Goal: Information Seeking & Learning: Check status

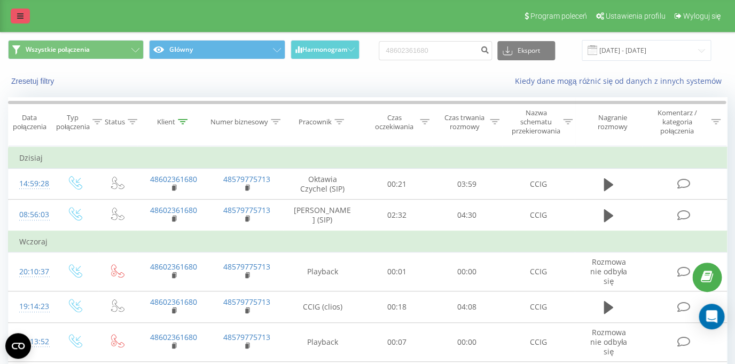
click at [20, 19] on icon at bounding box center [20, 15] width 6 height 7
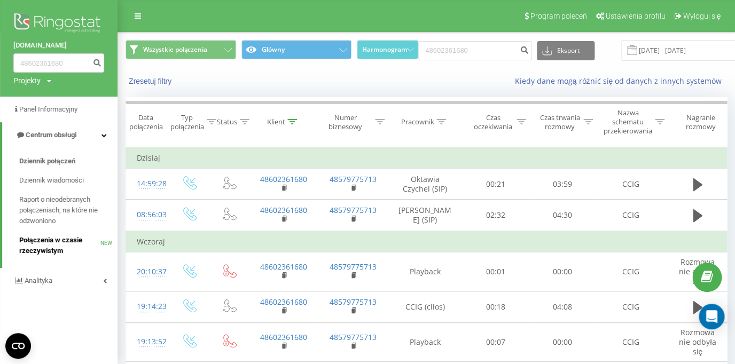
click at [54, 240] on span "Połączenia w czasie rzeczywistym" at bounding box center [59, 245] width 81 height 21
click at [60, 242] on span "Połączenia w czasie rzeczywistym" at bounding box center [59, 245] width 81 height 21
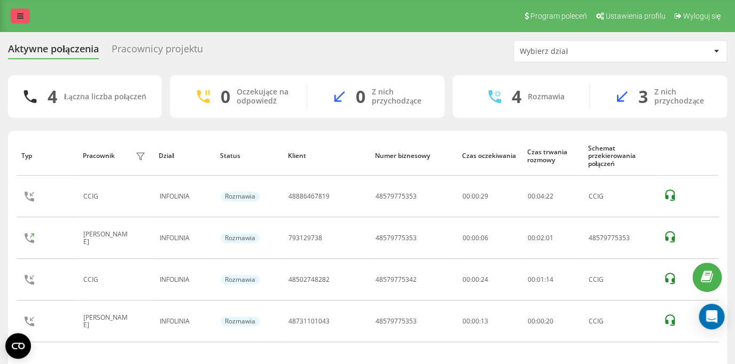
click at [18, 15] on icon at bounding box center [20, 15] width 6 height 7
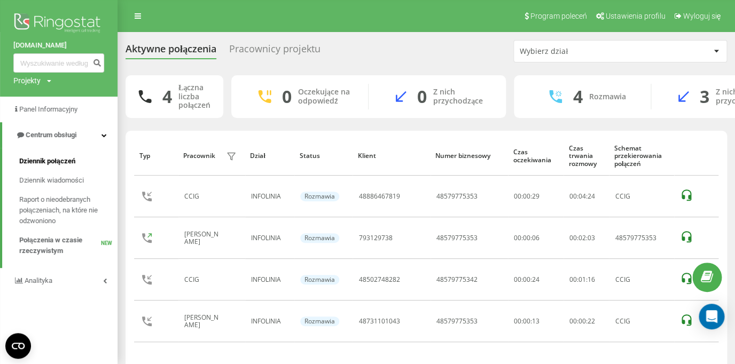
click at [56, 161] on span "Dziennik połączeń" at bounding box center [47, 161] width 56 height 11
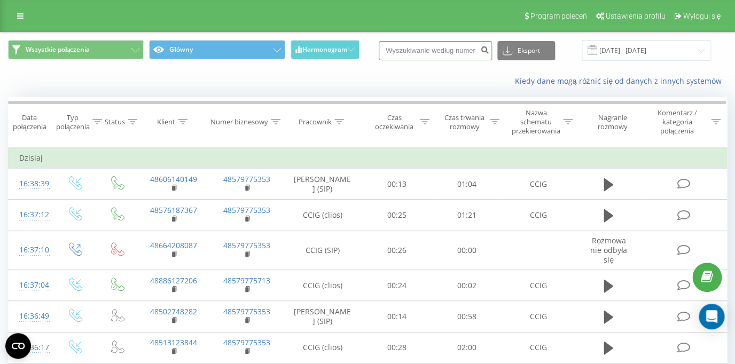
click at [413, 49] on input at bounding box center [435, 50] width 113 height 19
paste input "48731101043"
type input "48731101043"
click at [489, 50] on icon "submit" at bounding box center [484, 48] width 9 height 6
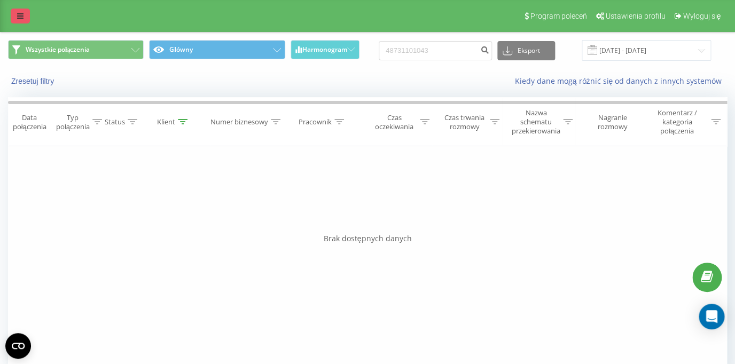
click at [21, 15] on icon at bounding box center [20, 15] width 6 height 7
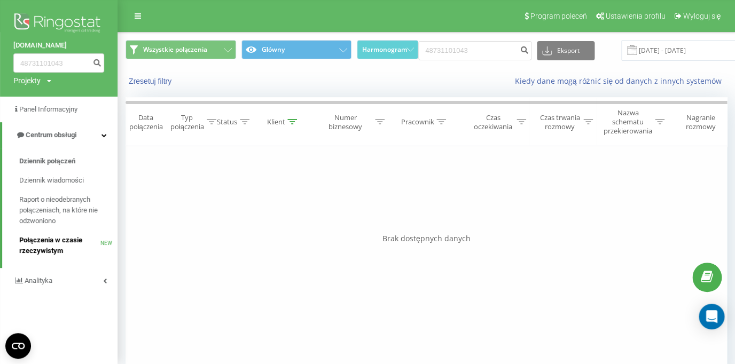
click at [62, 239] on span "Połączenia w czasie rzeczywistym" at bounding box center [59, 245] width 81 height 21
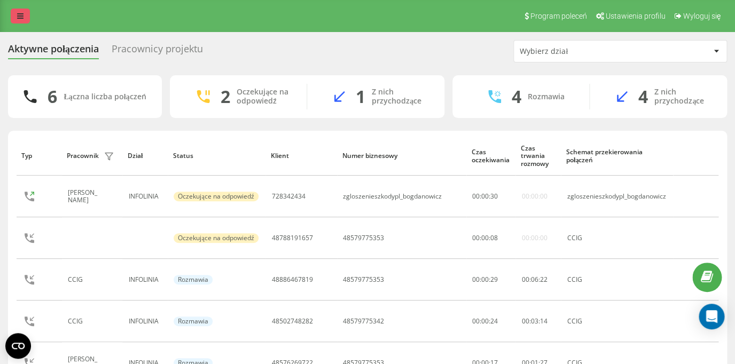
click at [22, 20] on link at bounding box center [20, 16] width 19 height 15
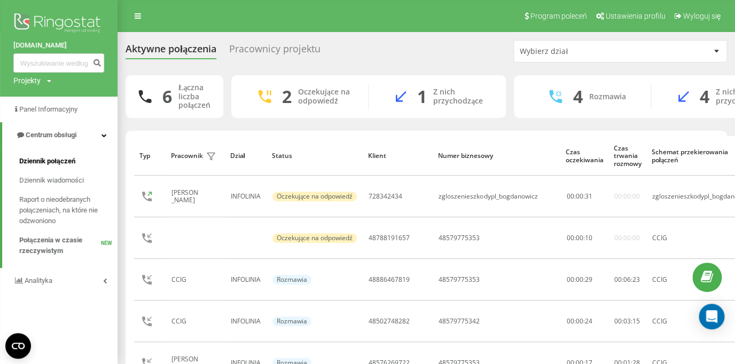
click at [43, 165] on span "Dziennik połączeń" at bounding box center [47, 161] width 56 height 11
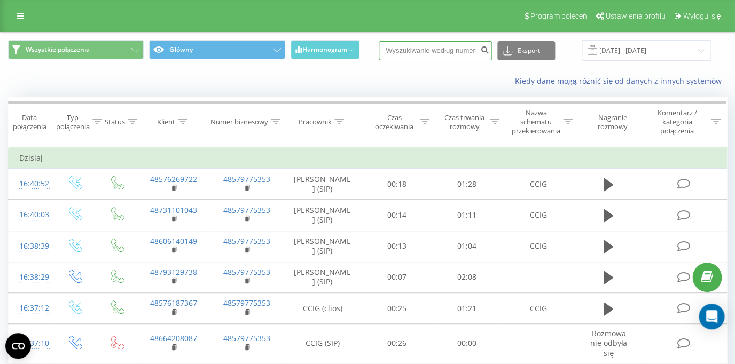
click at [428, 50] on input at bounding box center [435, 50] width 113 height 19
paste input "48510209323"
type input "48510209323"
click at [485, 54] on button "submit" at bounding box center [484, 50] width 14 height 19
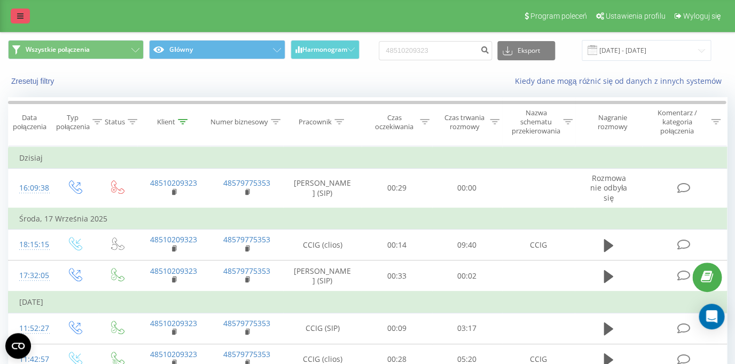
click at [26, 14] on link at bounding box center [20, 16] width 19 height 15
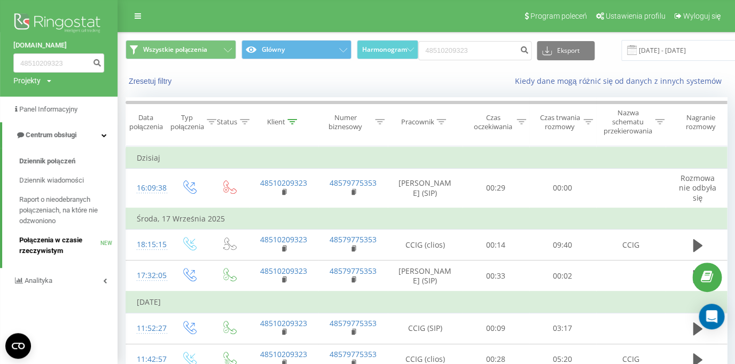
click at [61, 240] on span "Połączenia w czasie rzeczywistym" at bounding box center [59, 245] width 81 height 21
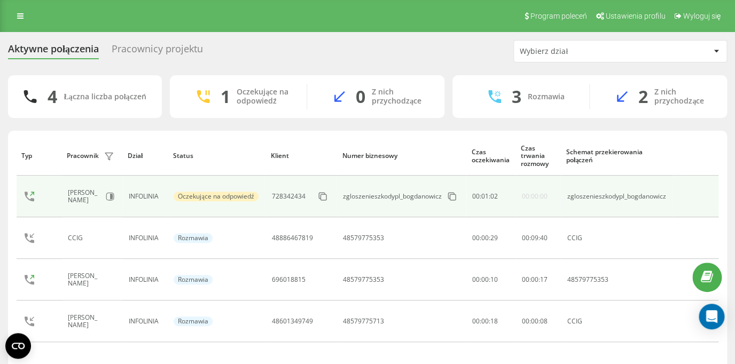
scroll to position [43, 0]
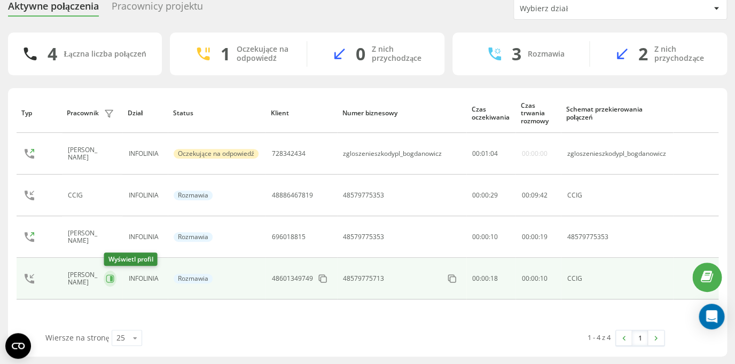
click at [112, 278] on icon at bounding box center [111, 278] width 3 height 5
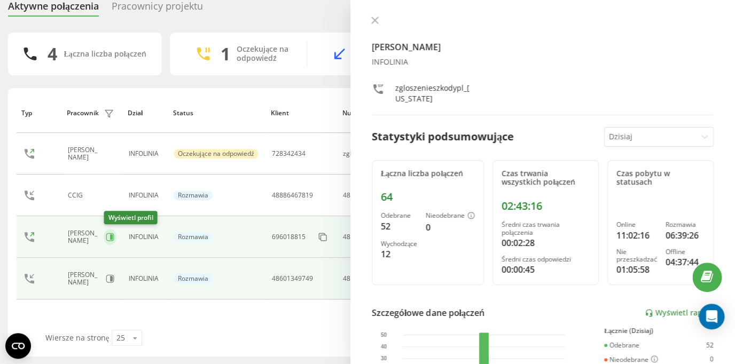
click at [111, 238] on icon at bounding box center [110, 237] width 9 height 9
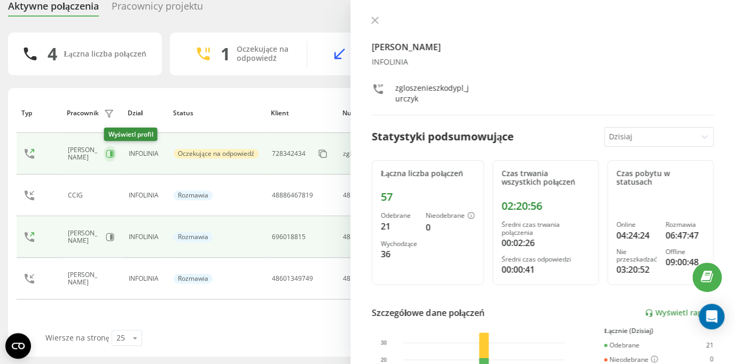
click at [111, 154] on icon at bounding box center [111, 153] width 3 height 5
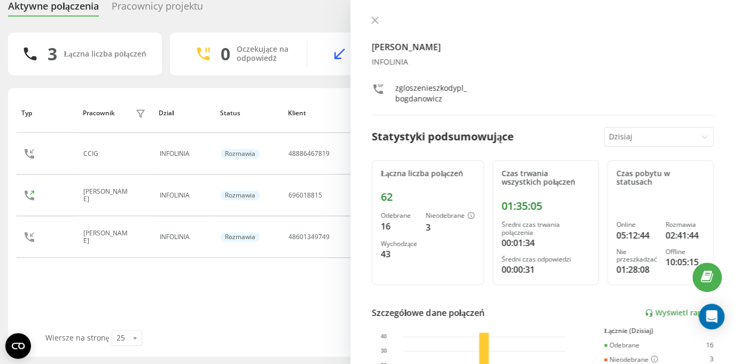
click at [150, 7] on div "Pracownicy projektu" at bounding box center [157, 9] width 91 height 17
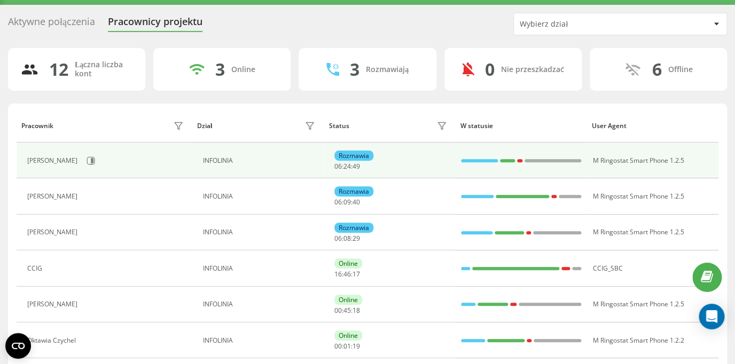
scroll to position [94, 0]
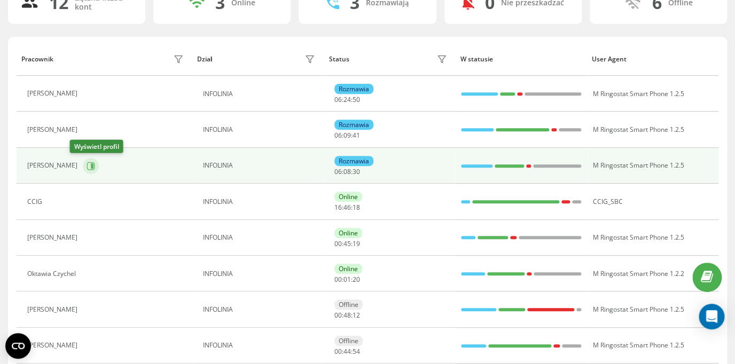
click at [87, 168] on icon at bounding box center [91, 166] width 9 height 9
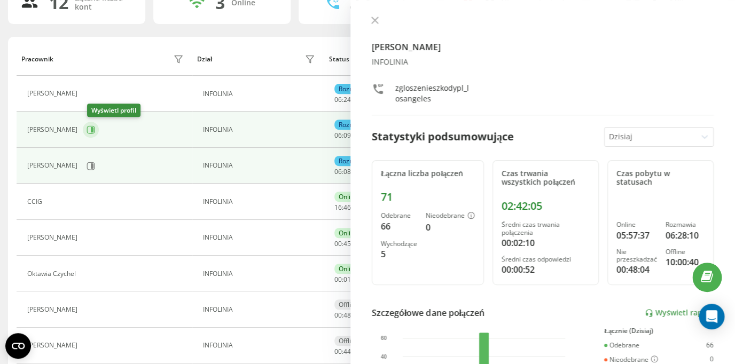
click at [95, 131] on icon at bounding box center [91, 130] width 9 height 9
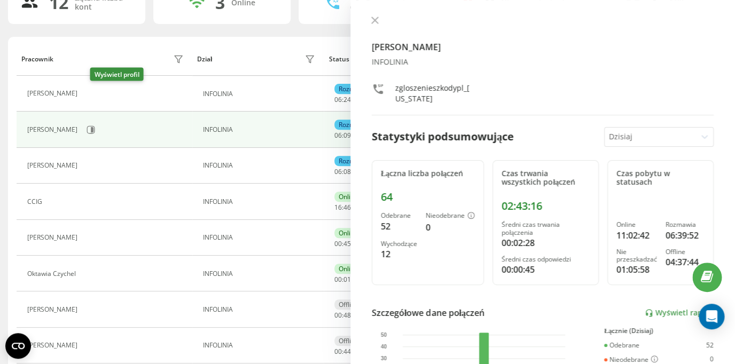
click at [93, 97] on icon at bounding box center [89, 94] width 9 height 9
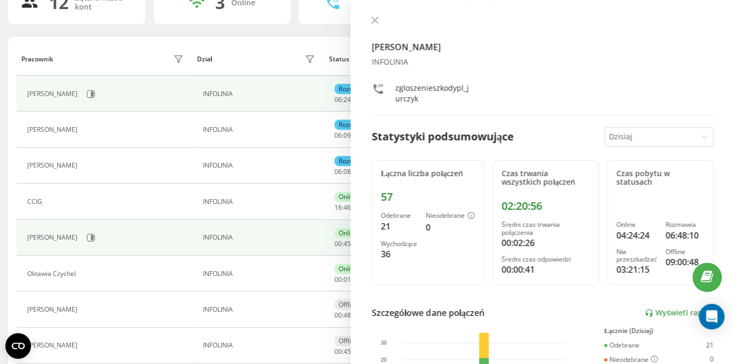
scroll to position [188, 0]
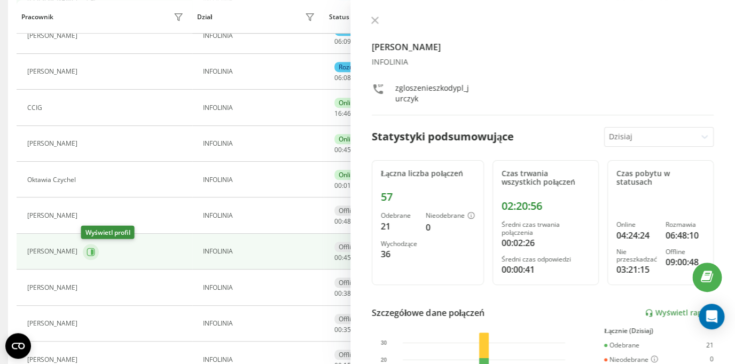
click at [89, 251] on icon at bounding box center [91, 252] width 9 height 9
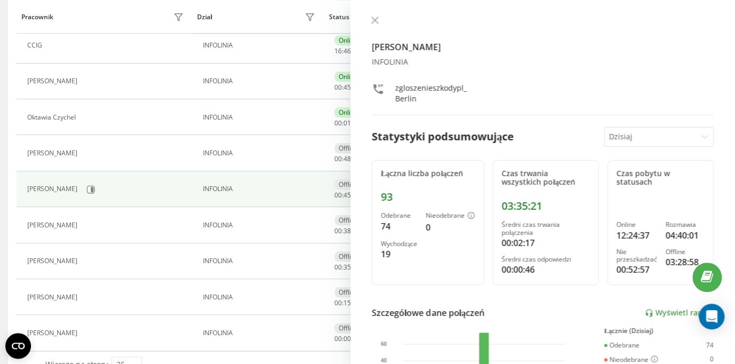
scroll to position [244, 0]
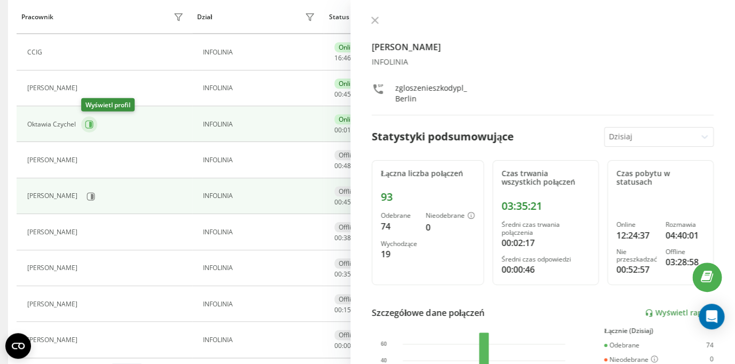
click at [93, 123] on icon at bounding box center [89, 124] width 9 height 9
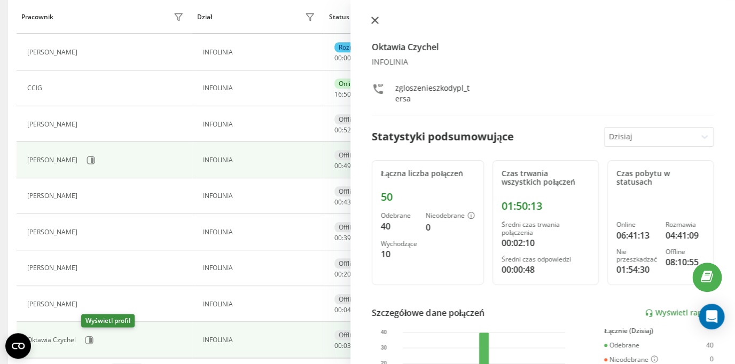
click at [373, 20] on icon at bounding box center [375, 20] width 6 height 6
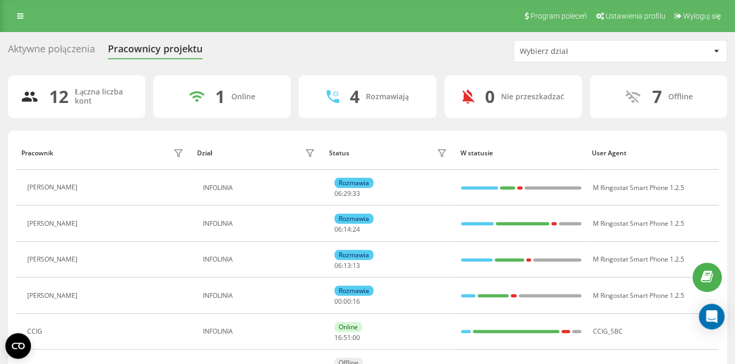
click at [67, 51] on div "Aktywne połączenia" at bounding box center [51, 51] width 87 height 17
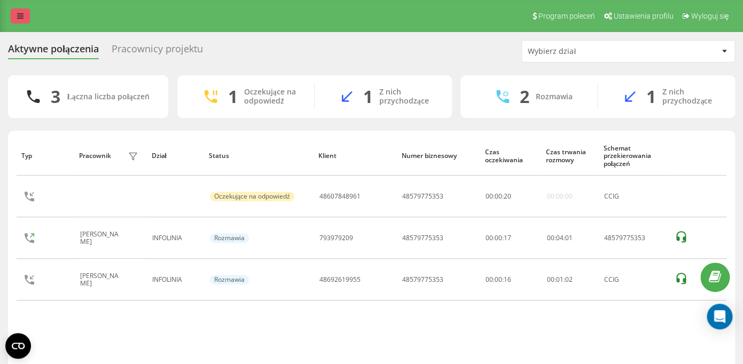
click at [18, 20] on link at bounding box center [20, 16] width 19 height 15
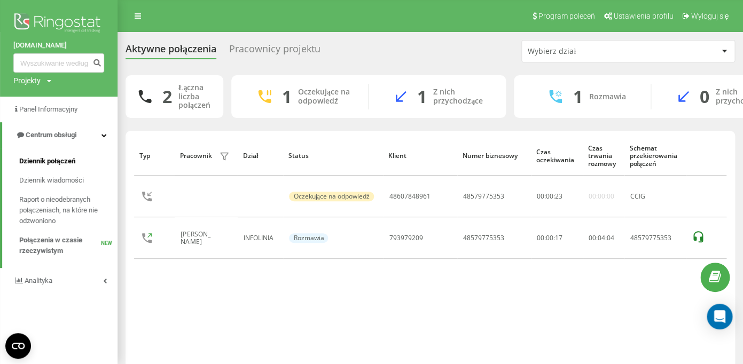
click at [40, 162] on span "Dziennik połączeń" at bounding box center [47, 161] width 56 height 11
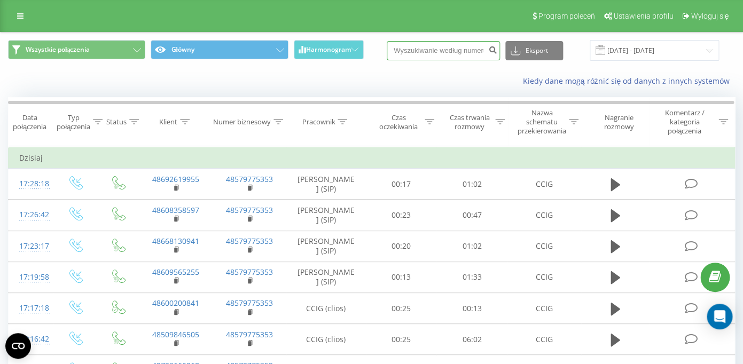
click at [434, 50] on input at bounding box center [443, 50] width 113 height 19
paste input "792 702 742"
type input "792 702 742"
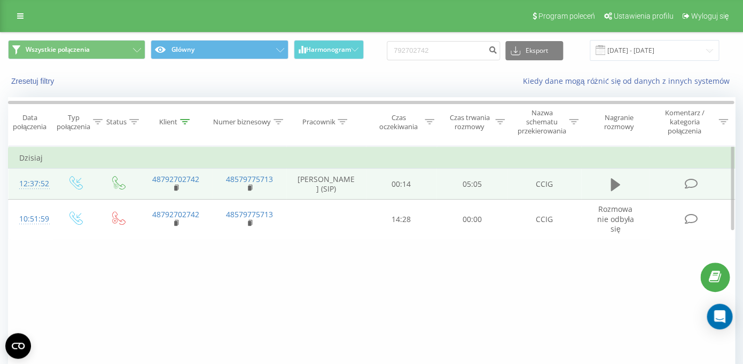
click at [612, 188] on icon at bounding box center [615, 184] width 10 height 13
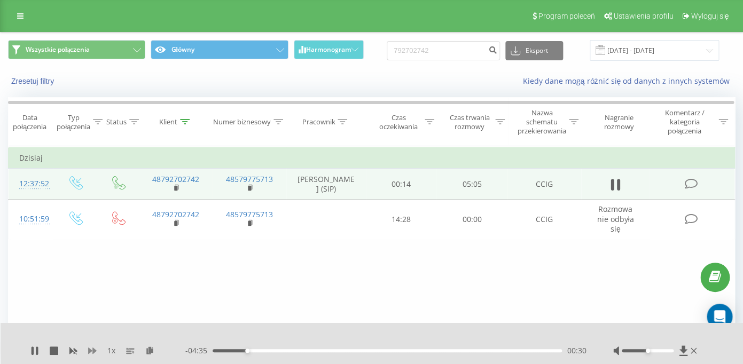
click at [97, 350] on icon at bounding box center [92, 351] width 9 height 9
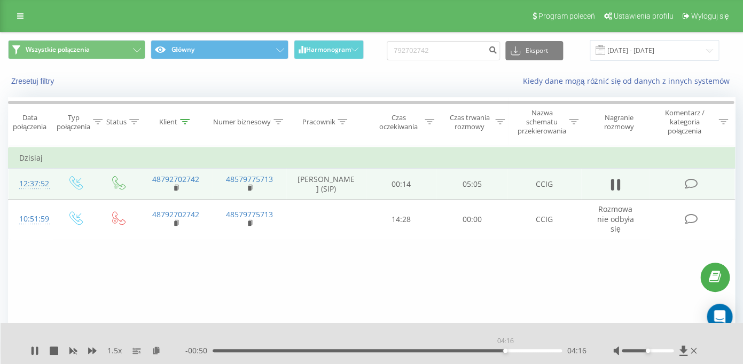
click at [505, 352] on div "04:16" at bounding box center [387, 350] width 349 height 3
click at [56, 349] on icon at bounding box center [54, 351] width 9 height 9
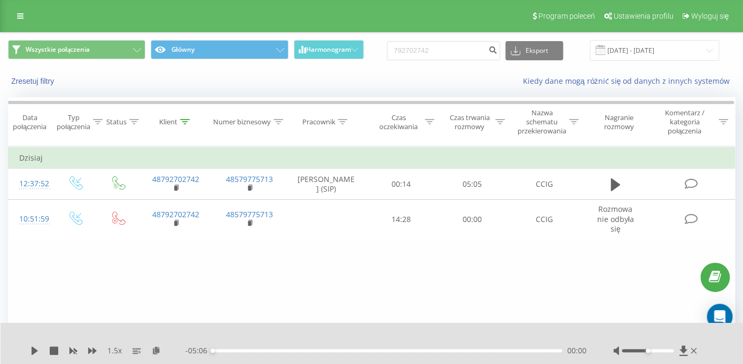
click at [9, 10] on div "Program poleceń Ustawienia profilu Wyloguj się" at bounding box center [371, 16] width 743 height 32
click at [30, 23] on link at bounding box center [20, 16] width 19 height 15
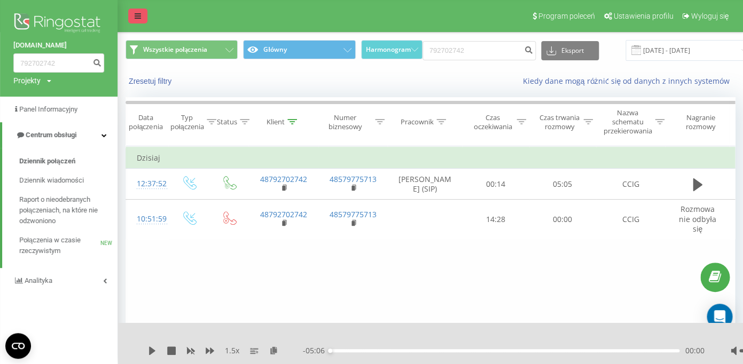
click at [135, 18] on icon at bounding box center [138, 15] width 6 height 7
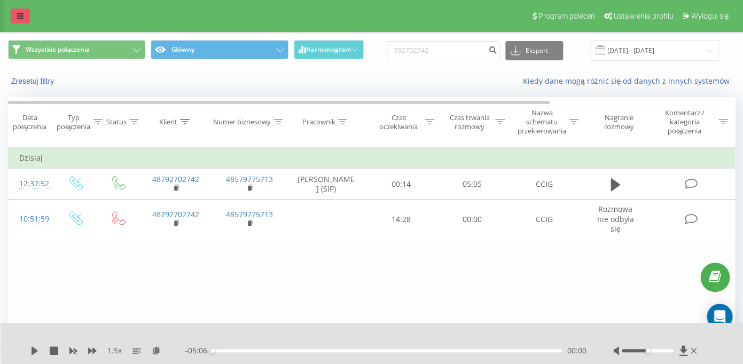
click at [19, 18] on icon at bounding box center [20, 15] width 6 height 7
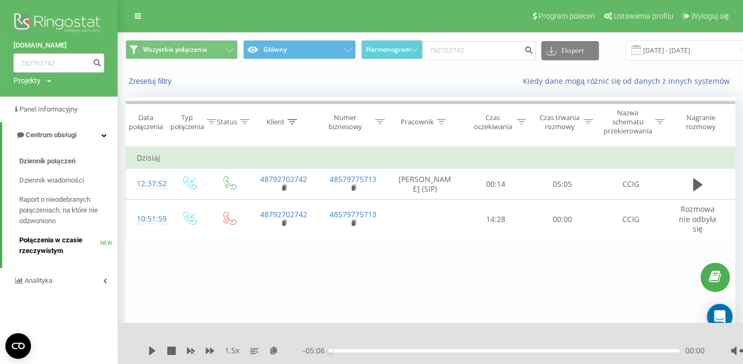
click at [42, 242] on span "Połączenia w czasie rzeczywistym" at bounding box center [59, 245] width 81 height 21
